Goal: Complete application form

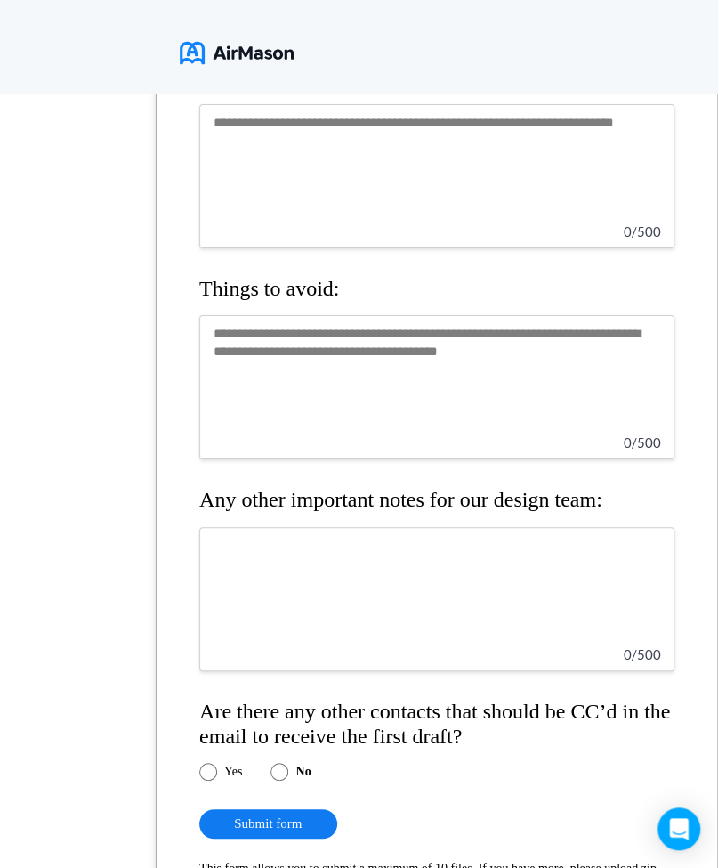
scroll to position [1912, 0]
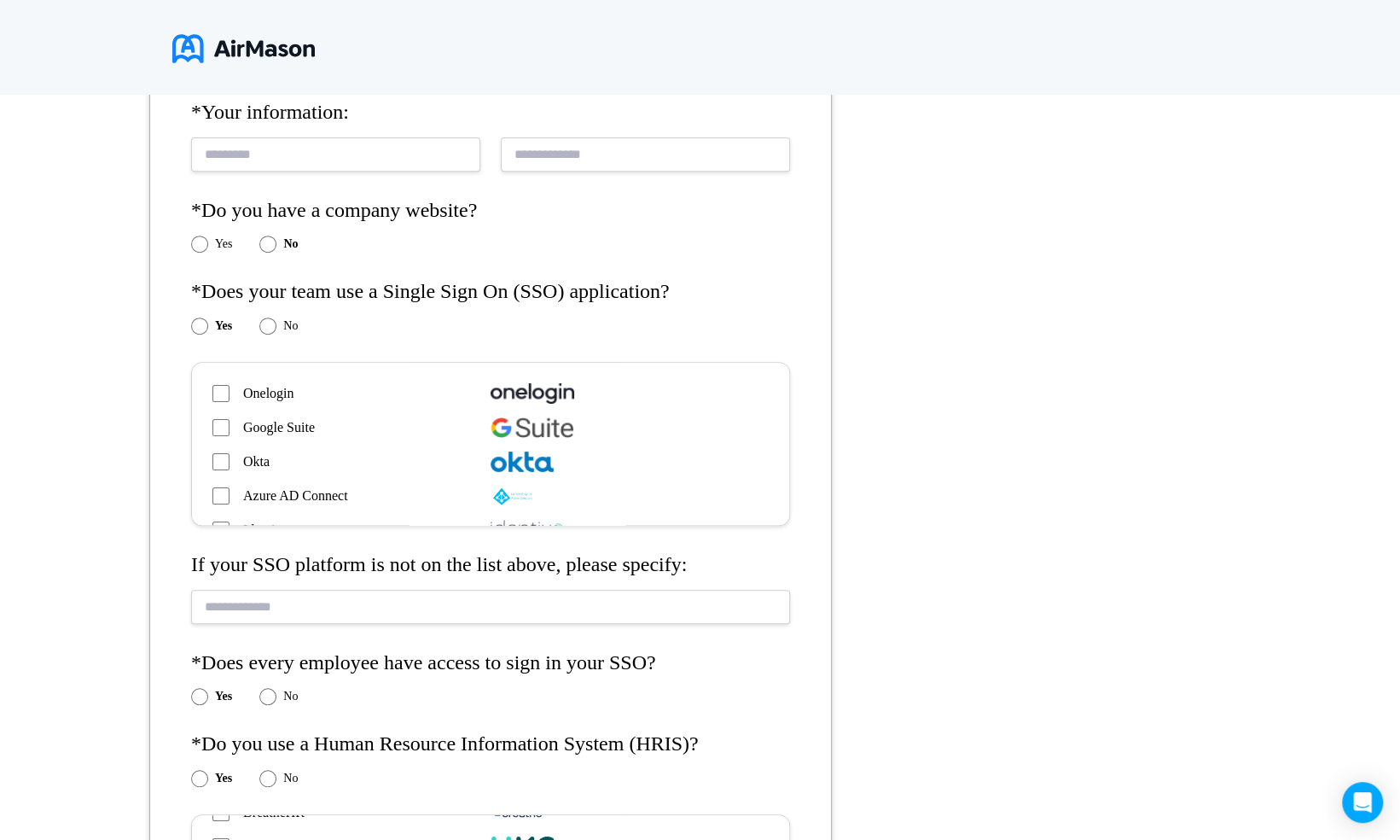
click at [391, 615] on input "text" at bounding box center [490, 606] width 599 height 34
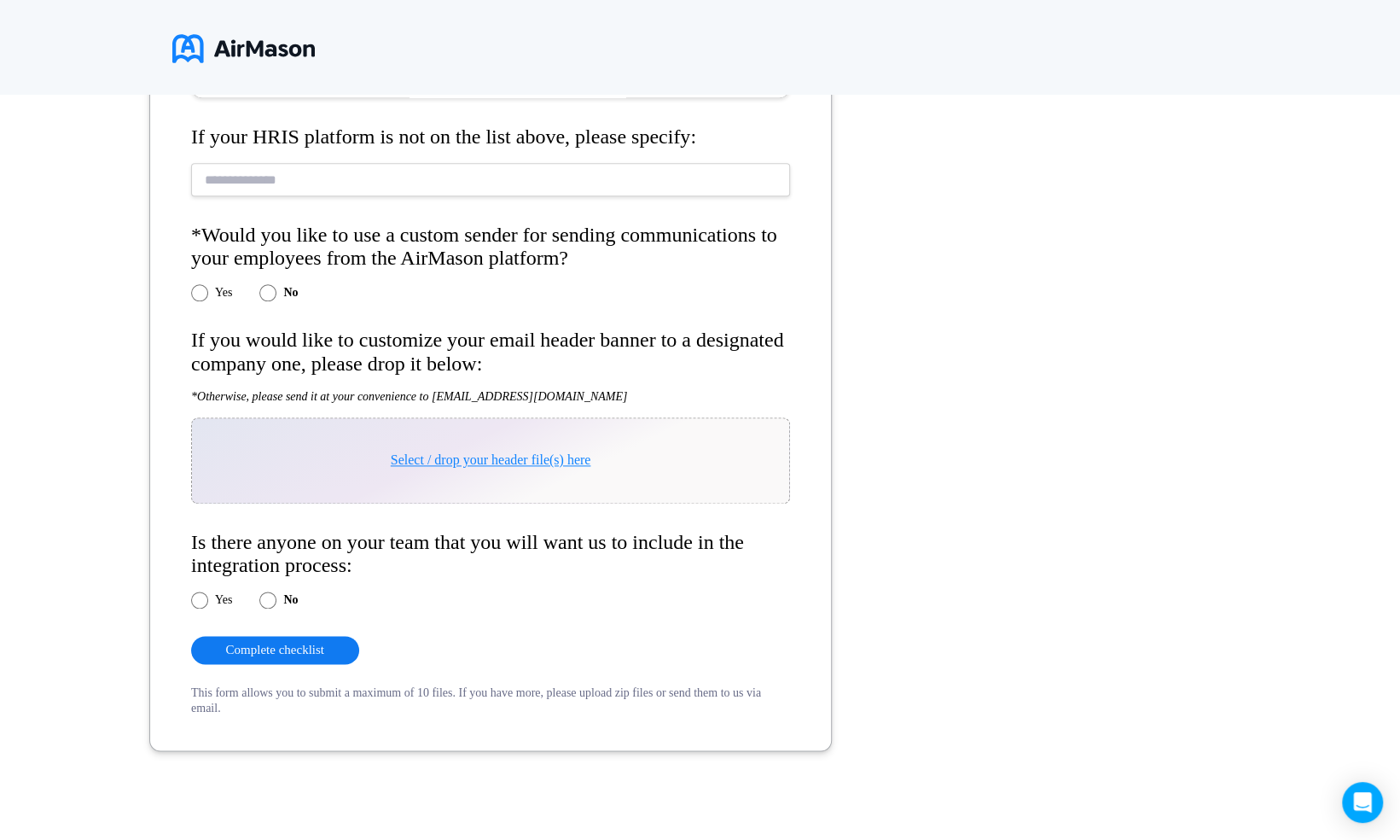
scroll to position [1267, 0]
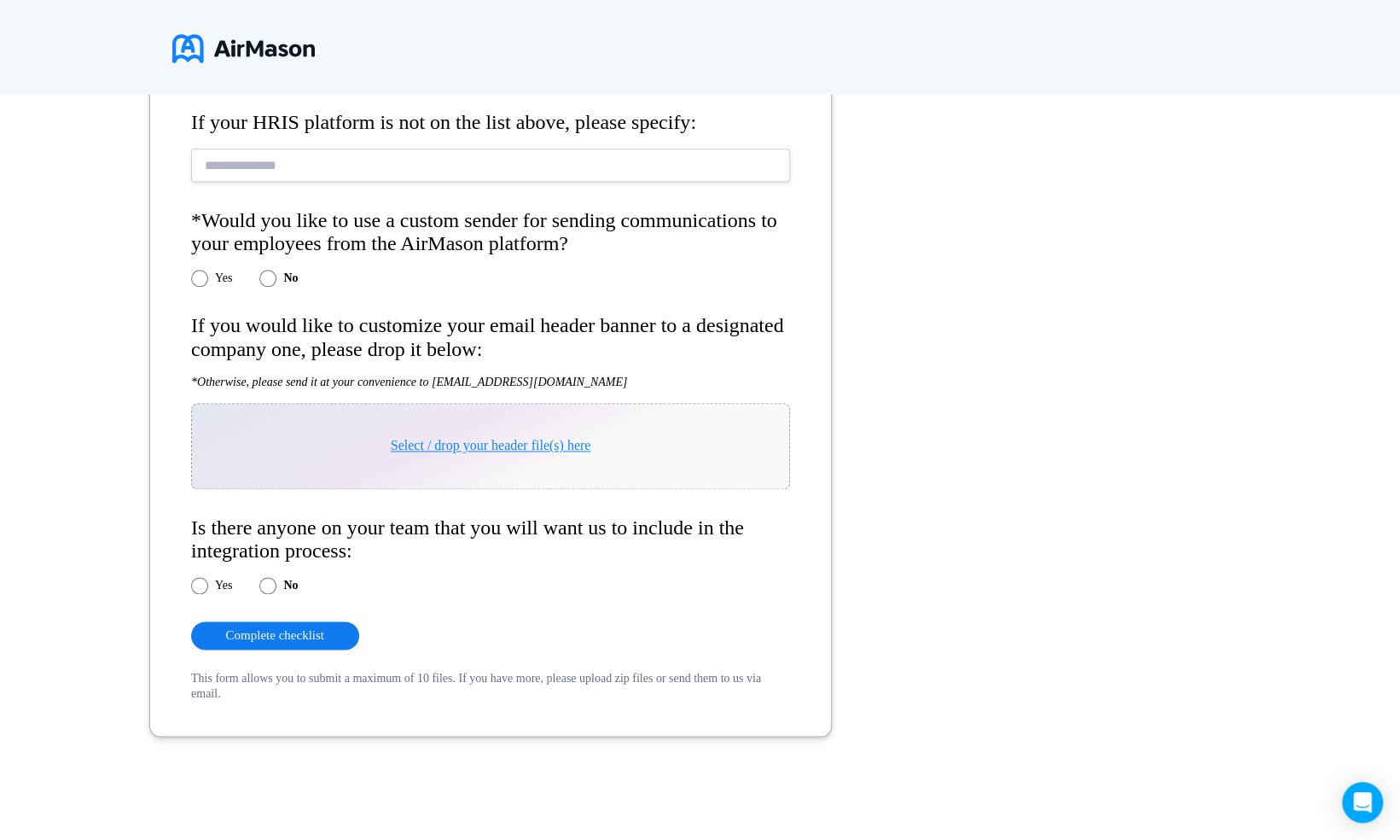
click at [884, 503] on div "*Organization name: *Your information: *Do you have a company website? Yes No *…" at bounding box center [700, 12] width 1400 height 1663
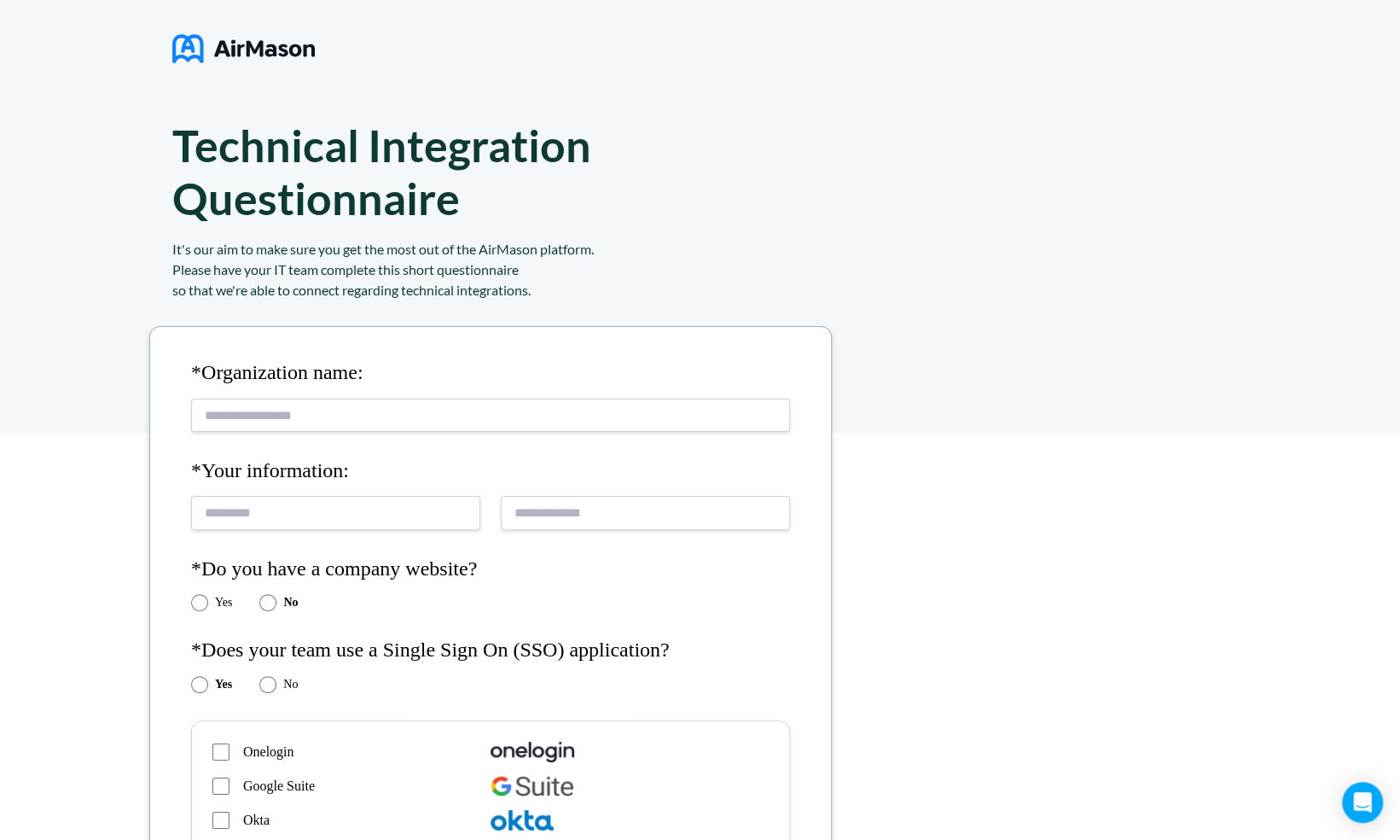
scroll to position [16, 0]
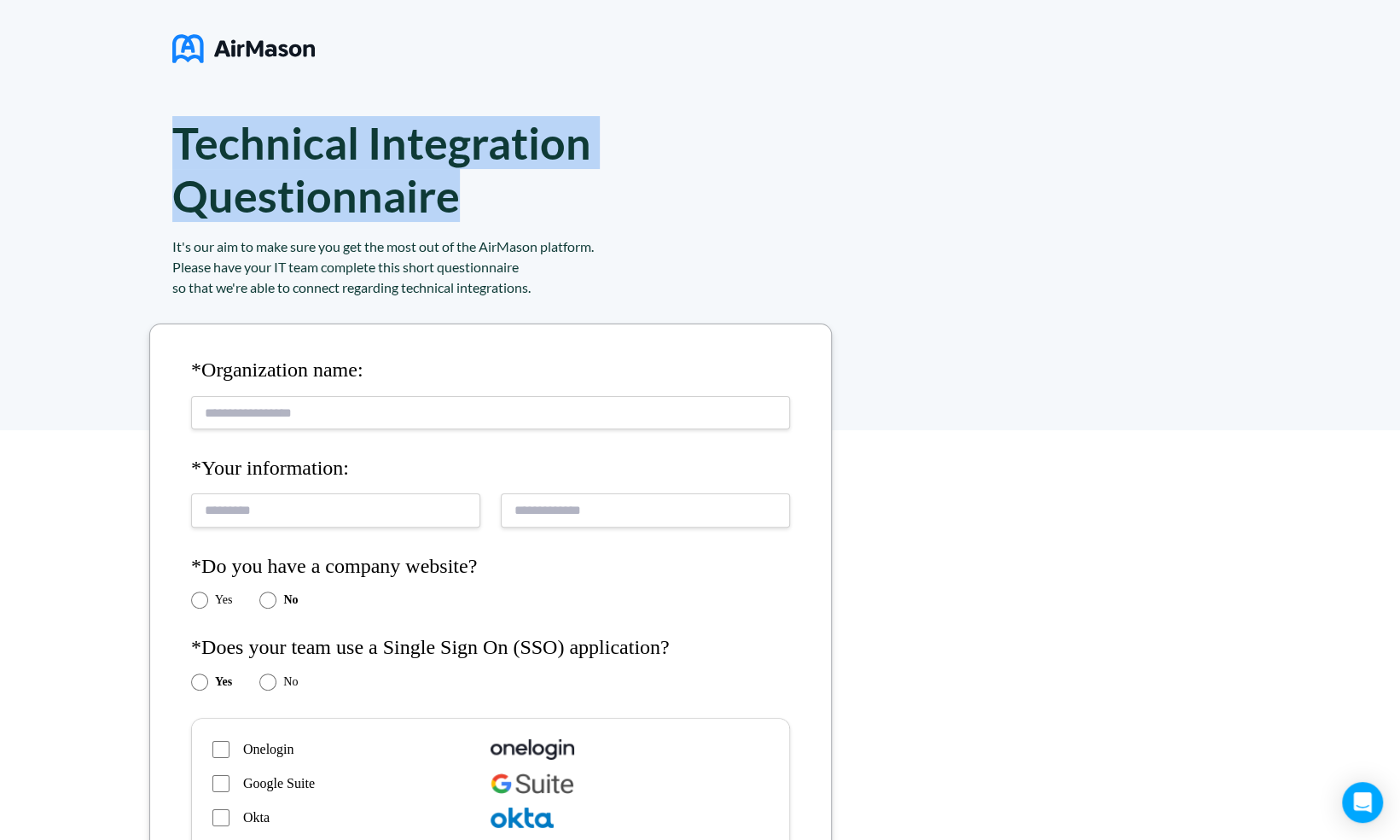
drag, startPoint x: 470, startPoint y: 200, endPoint x: 188, endPoint y: 158, distance: 285.1
click at [188, 158] on h1 "Technical Integration Questionnaire" at bounding box center [422, 169] width 500 height 105
drag, startPoint x: 188, startPoint y: 158, endPoint x: 460, endPoint y: 192, distance: 274.1
click at [460, 192] on h1 "Technical Integration Questionnaire" at bounding box center [422, 169] width 500 height 105
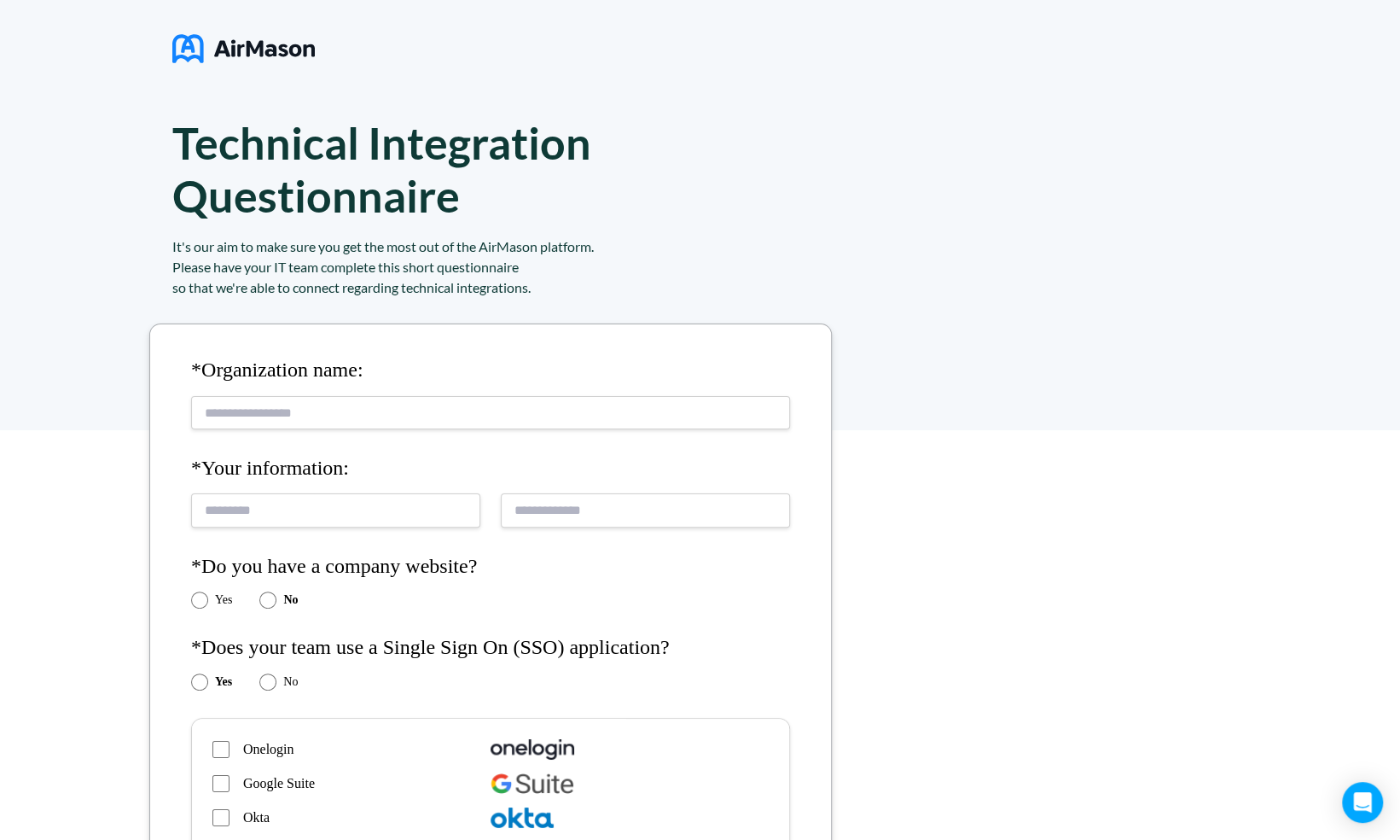
click at [171, 129] on div "Technical Integration Questionnaire It's our aim to make sure you get the most …" at bounding box center [700, 206] width 1400 height 446
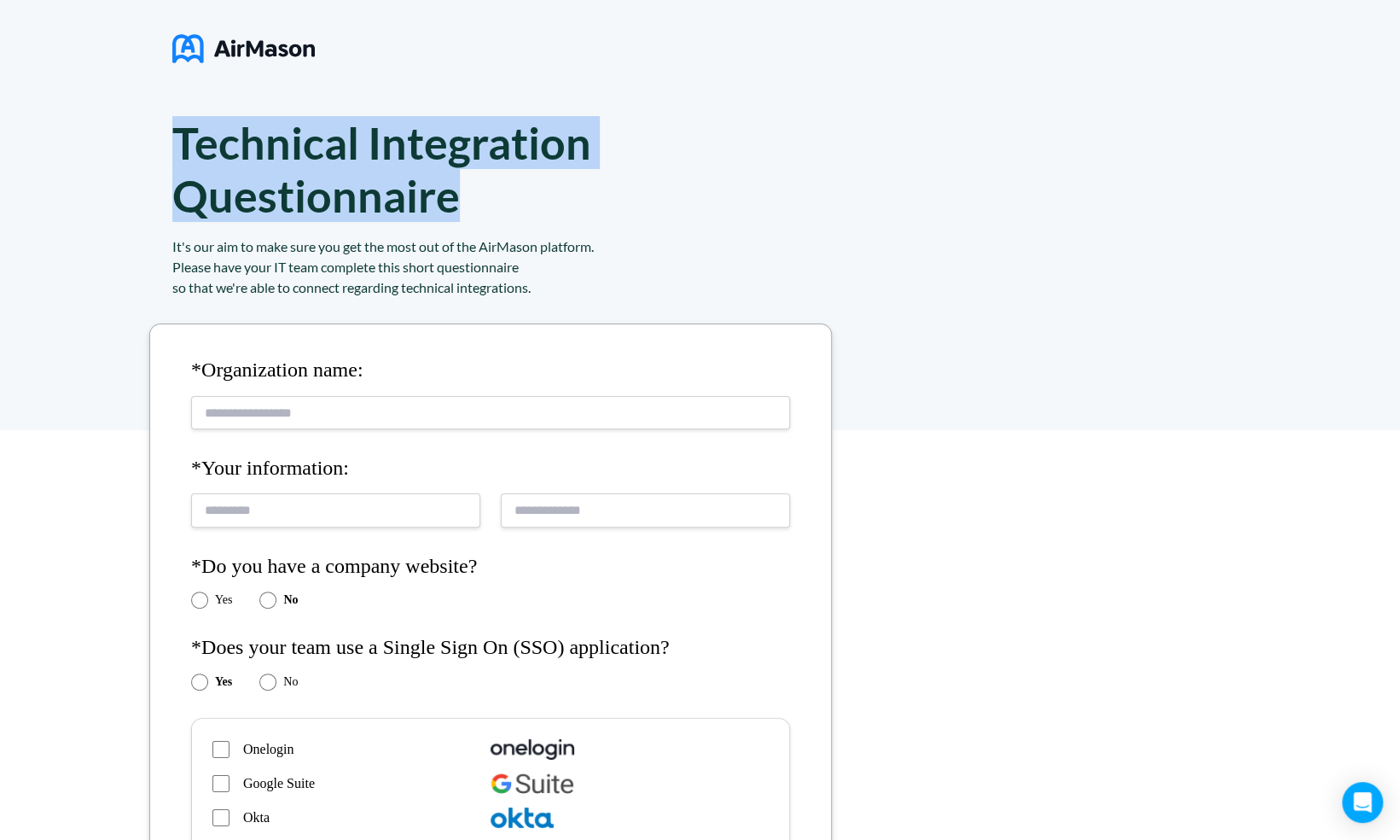
drag, startPoint x: 171, startPoint y: 129, endPoint x: 499, endPoint y: 196, distance: 334.8
click at [499, 196] on div "Technical Integration Questionnaire It's our aim to make sure you get the most …" at bounding box center [700, 206] width 1400 height 446
copy h1 "Technical Integration Questionnaire"
